Goal: Task Accomplishment & Management: Use online tool/utility

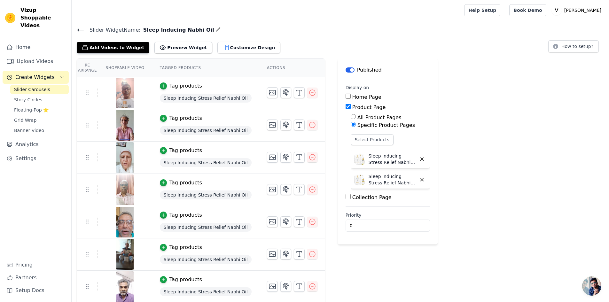
click at [75, 29] on div "Slider Widget Name: Sleep Inducing Nabhi Oil Add Videos to Widget Preview Widge…" at bounding box center [340, 40] width 537 height 28
click at [78, 29] on icon at bounding box center [81, 30] width 6 height 3
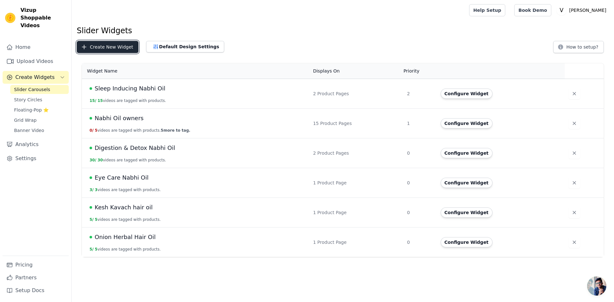
click at [108, 50] on button "Create New Widget" at bounding box center [108, 47] width 62 height 12
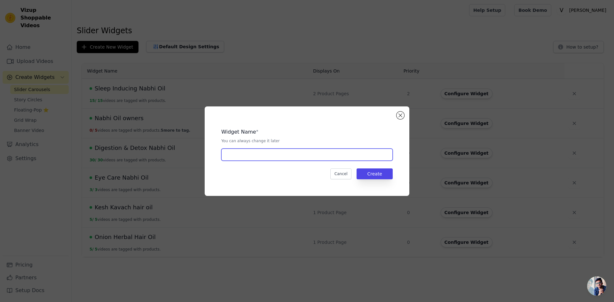
click at [306, 160] on input "text" at bounding box center [306, 155] width 171 height 12
type input "Home slider"
click at [379, 177] on button "Create" at bounding box center [374, 173] width 36 height 11
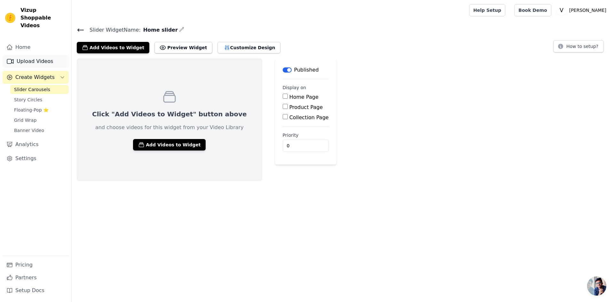
click at [36, 55] on link "Upload Videos" at bounding box center [36, 61] width 66 height 13
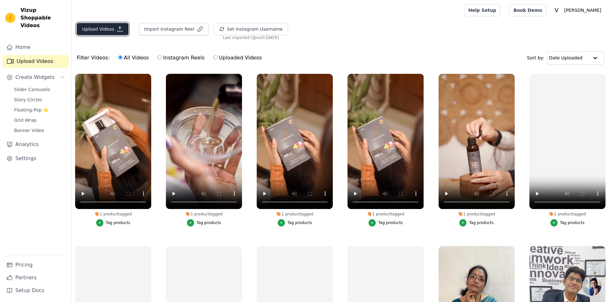
click at [105, 29] on button "Upload Videos" at bounding box center [103, 29] width 52 height 12
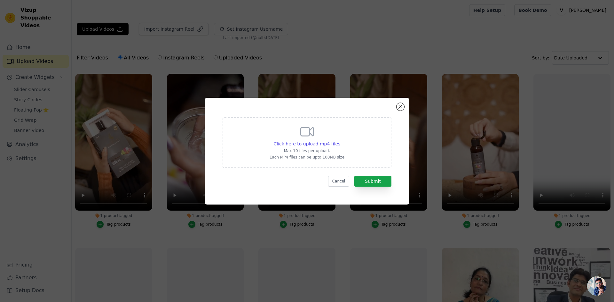
click at [250, 134] on div "Click here to upload mp4 files Max 10 files per upload. Each MP4 files can be u…" at bounding box center [307, 142] width 169 height 51
click at [340, 140] on input "Click here to upload mp4 files Max 10 files per upload. Each MP4 files can be u…" at bounding box center [340, 140] width 0 height 0
type input "C:\fakepath\download (5).mp4"
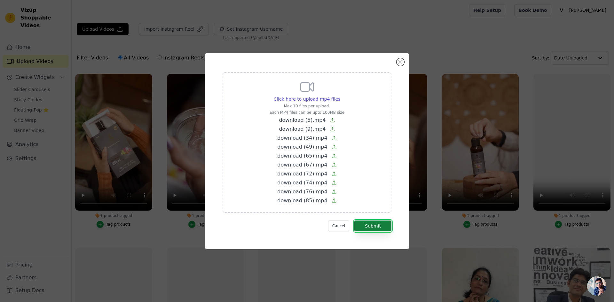
click at [386, 228] on button "Submit" at bounding box center [372, 226] width 37 height 11
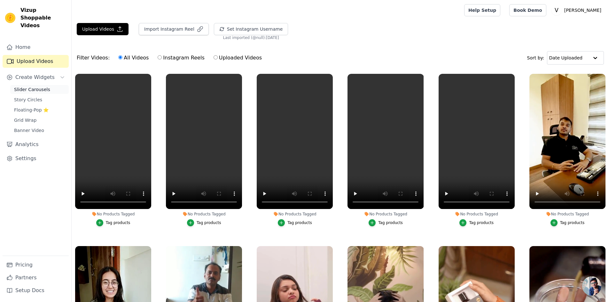
click at [33, 86] on span "Slider Carousels" at bounding box center [32, 89] width 36 height 6
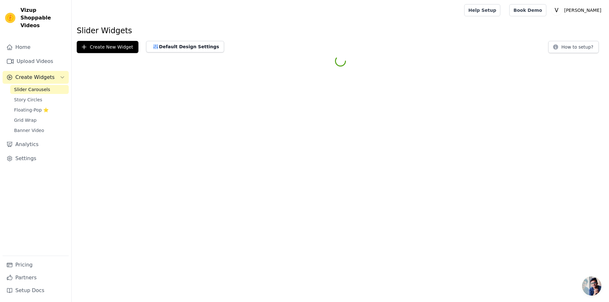
click at [33, 86] on span "Slider Carousels" at bounding box center [32, 89] width 36 height 6
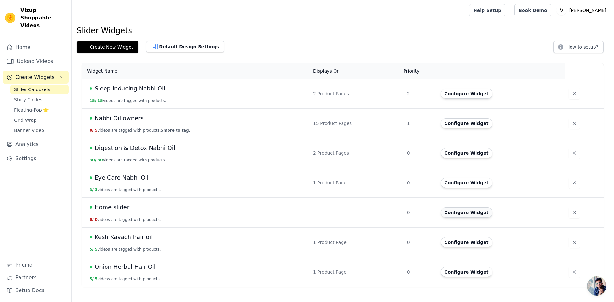
click at [455, 210] on button "Configure Widget" at bounding box center [467, 212] width 52 height 10
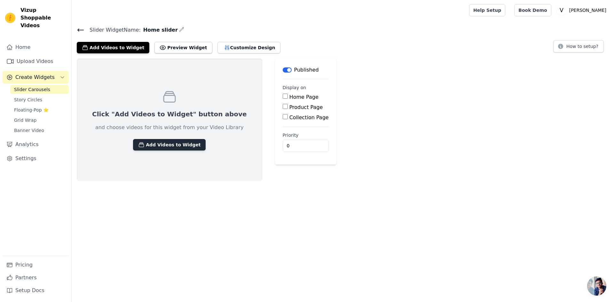
click at [166, 146] on button "Add Videos to Widget" at bounding box center [169, 145] width 73 height 12
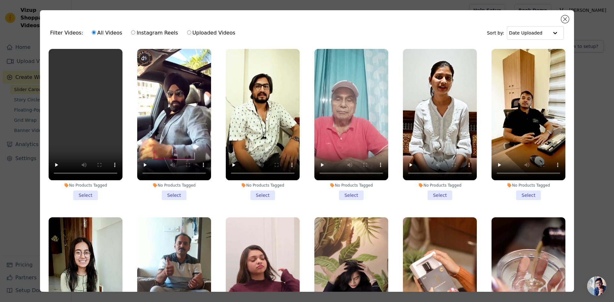
click at [86, 190] on li "No Products Tagged Select" at bounding box center [86, 124] width 74 height 151
click at [0, 0] on input "No Products Tagged Select" at bounding box center [0, 0] width 0 height 0
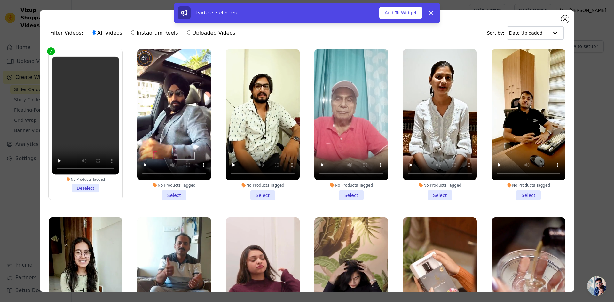
click at [170, 195] on li "No Products Tagged Select" at bounding box center [174, 124] width 74 height 151
click at [0, 0] on input "No Products Tagged Select" at bounding box center [0, 0] width 0 height 0
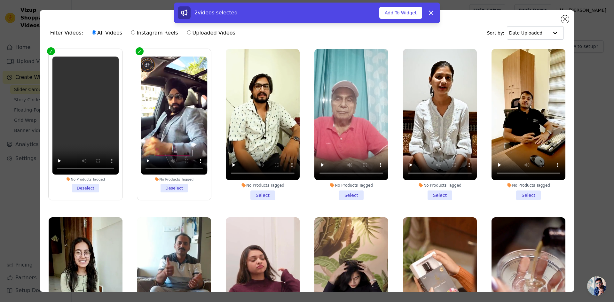
click at [253, 193] on li "No Products Tagged Select" at bounding box center [263, 124] width 74 height 151
click at [0, 0] on input "No Products Tagged Select" at bounding box center [0, 0] width 0 height 0
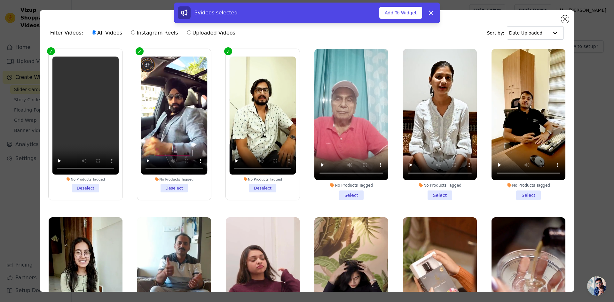
click at [339, 193] on li "No Products Tagged Select" at bounding box center [351, 124] width 74 height 151
click at [0, 0] on input "No Products Tagged Select" at bounding box center [0, 0] width 0 height 0
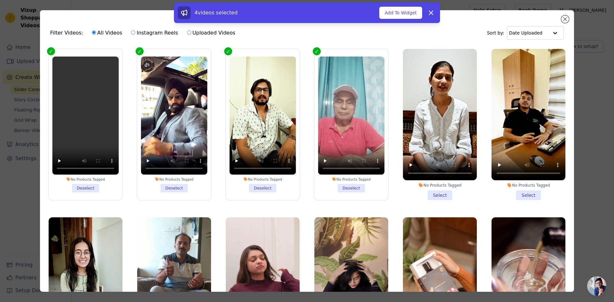
drag, startPoint x: 435, startPoint y: 196, endPoint x: 472, endPoint y: 197, distance: 36.1
click at [436, 197] on li "No Products Tagged Select" at bounding box center [440, 124] width 74 height 151
click at [0, 0] on input "No Products Tagged Select" at bounding box center [0, 0] width 0 height 0
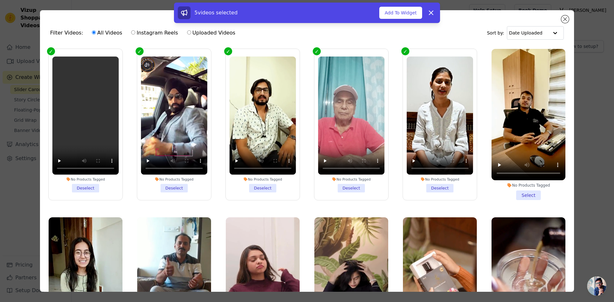
click at [522, 196] on li "No Products Tagged Select" at bounding box center [528, 124] width 74 height 151
click at [0, 0] on input "No Products Tagged Select" at bounding box center [0, 0] width 0 height 0
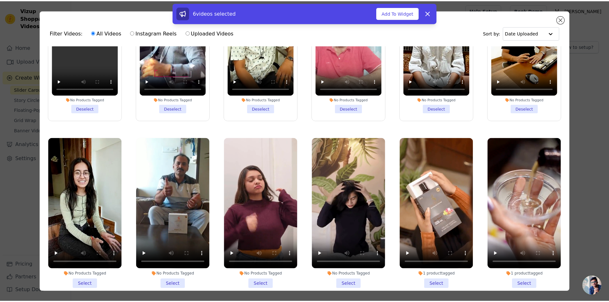
scroll to position [96, 0]
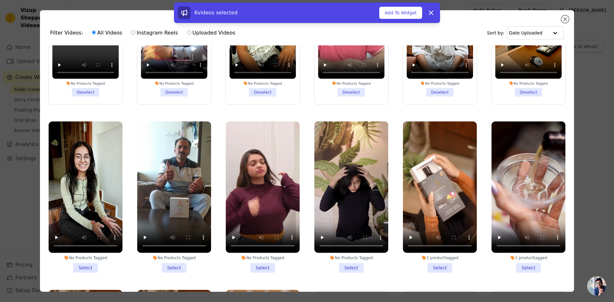
click at [90, 265] on li "No Products Tagged Select" at bounding box center [86, 196] width 74 height 151
click at [0, 0] on input "No Products Tagged Select" at bounding box center [0, 0] width 0 height 0
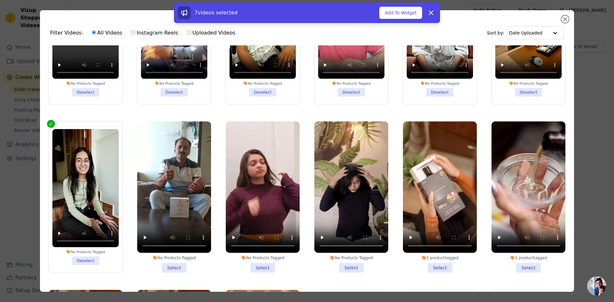
click at [174, 262] on li "No Products Tagged Select" at bounding box center [174, 196] width 74 height 151
click at [0, 0] on input "No Products Tagged Select" at bounding box center [0, 0] width 0 height 0
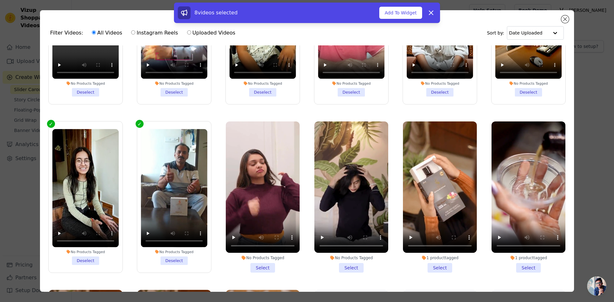
drag, startPoint x: 258, startPoint y: 263, endPoint x: 287, endPoint y: 269, distance: 29.6
click at [259, 263] on li "No Products Tagged Select" at bounding box center [263, 196] width 74 height 151
click at [0, 0] on input "No Products Tagged Select" at bounding box center [0, 0] width 0 height 0
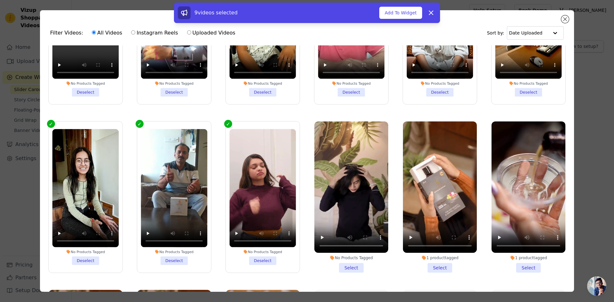
click at [351, 264] on li "No Products Tagged Select" at bounding box center [351, 196] width 74 height 151
click at [0, 0] on input "No Products Tagged Select" at bounding box center [0, 0] width 0 height 0
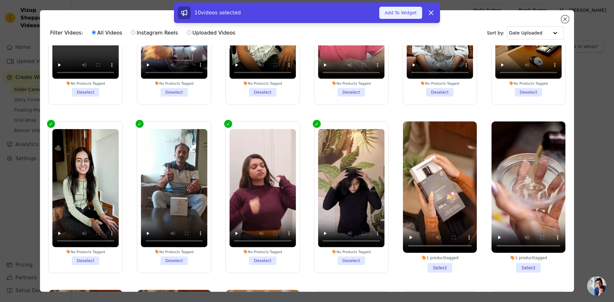
click at [399, 11] on button "Add To Widget" at bounding box center [400, 13] width 43 height 12
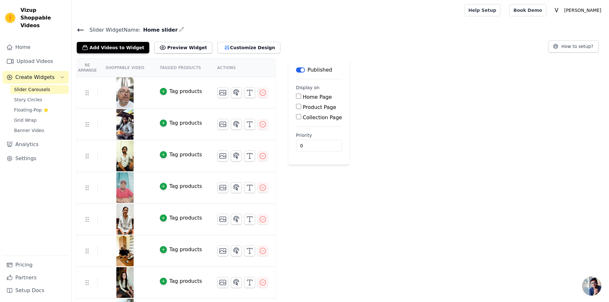
click at [296, 96] on input "Home Page" at bounding box center [298, 96] width 5 height 5
checkbox input "true"
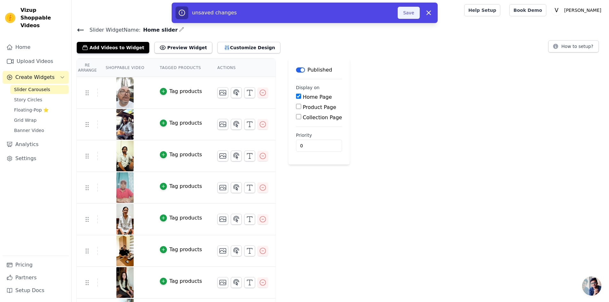
click at [408, 14] on button "Save" at bounding box center [409, 13] width 22 height 12
